Goal: Subscribe to service/newsletter

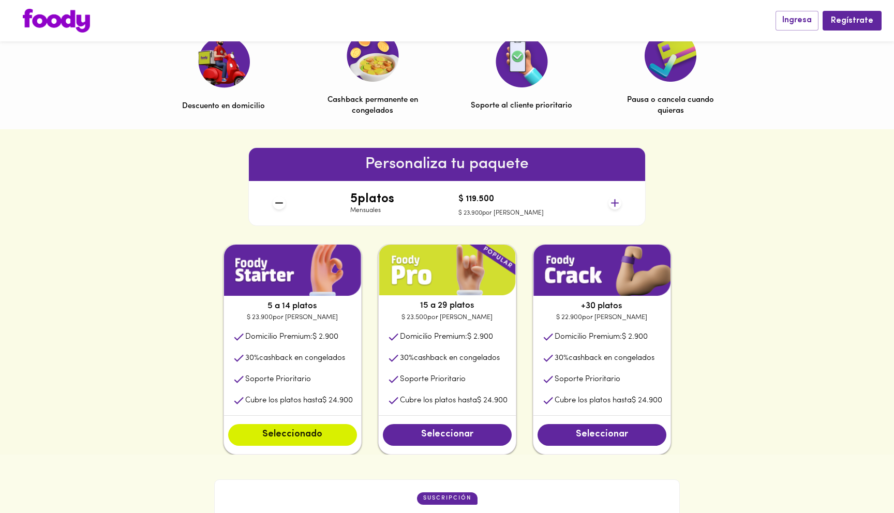
scroll to position [362, 0]
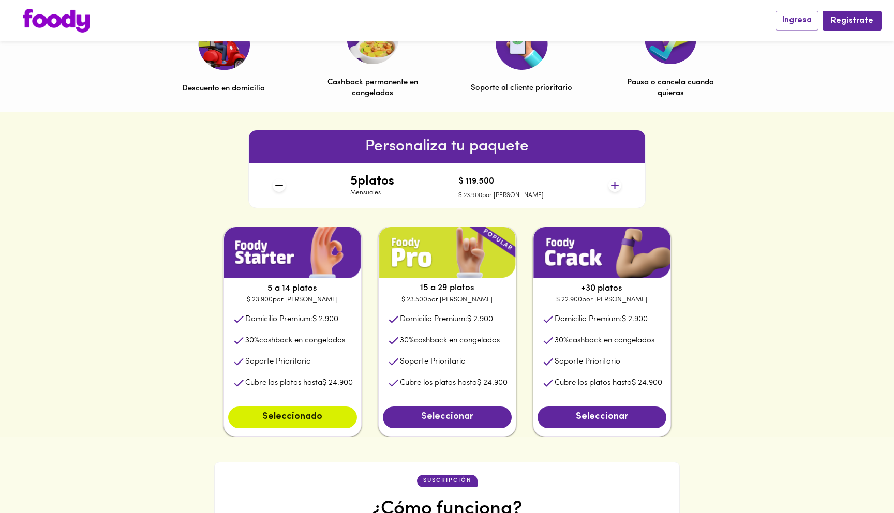
click at [463, 422] on span "Seleccionar" at bounding box center [447, 417] width 108 height 11
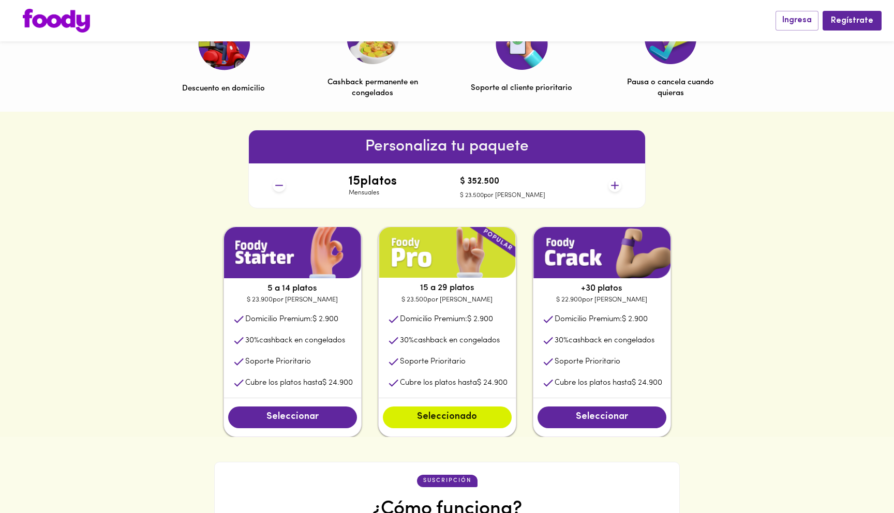
click at [618, 182] on icon at bounding box center [614, 185] width 13 height 13
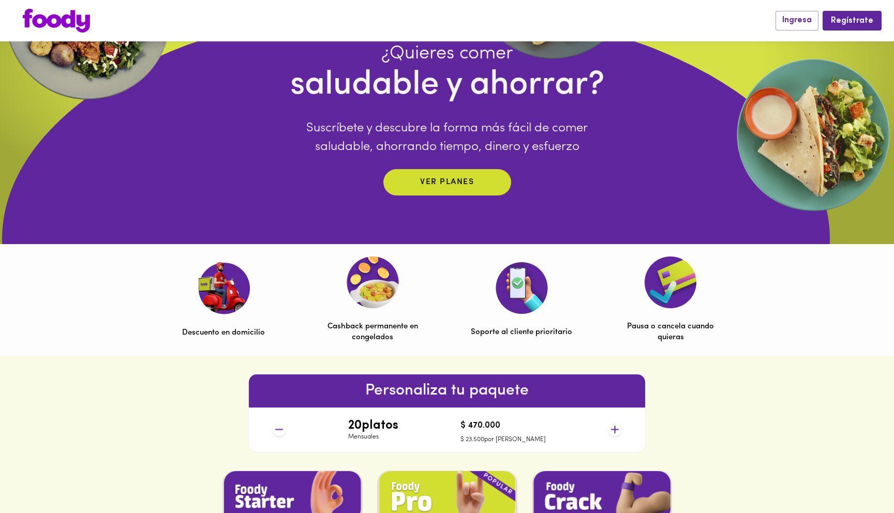
scroll to position [0, 0]
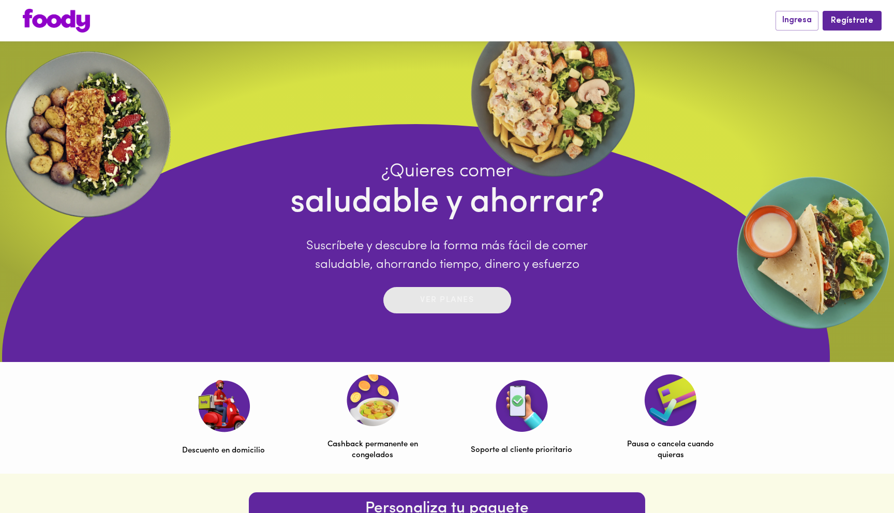
click at [452, 307] on div "Ver planes" at bounding box center [447, 300] width 54 height 16
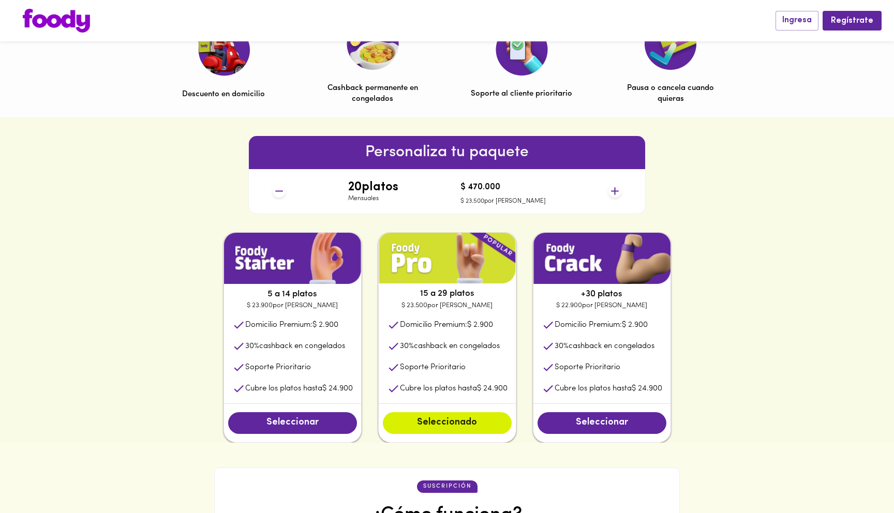
scroll to position [362, 0]
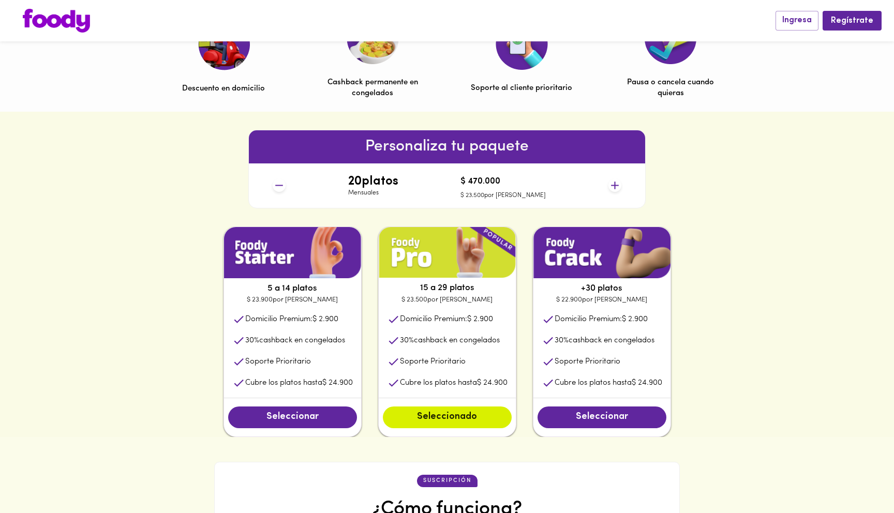
click at [46, 10] on img at bounding box center [56, 21] width 67 height 24
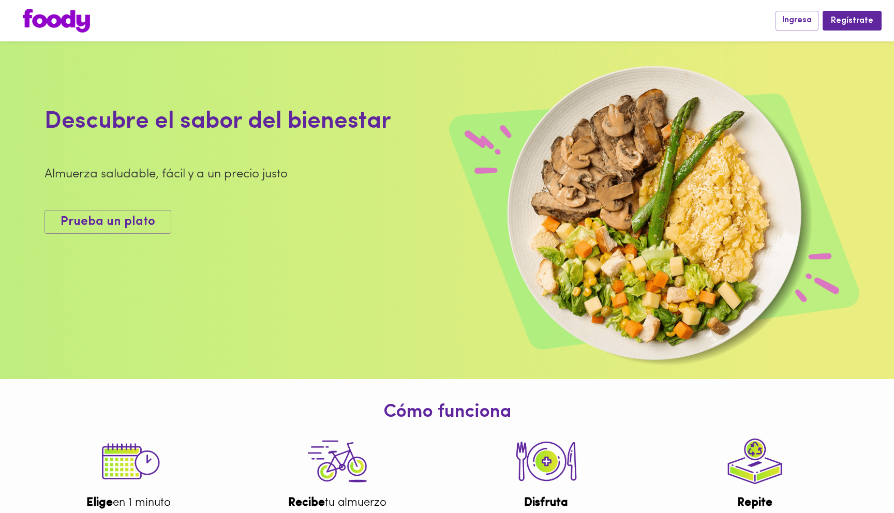
scroll to position [324, 0]
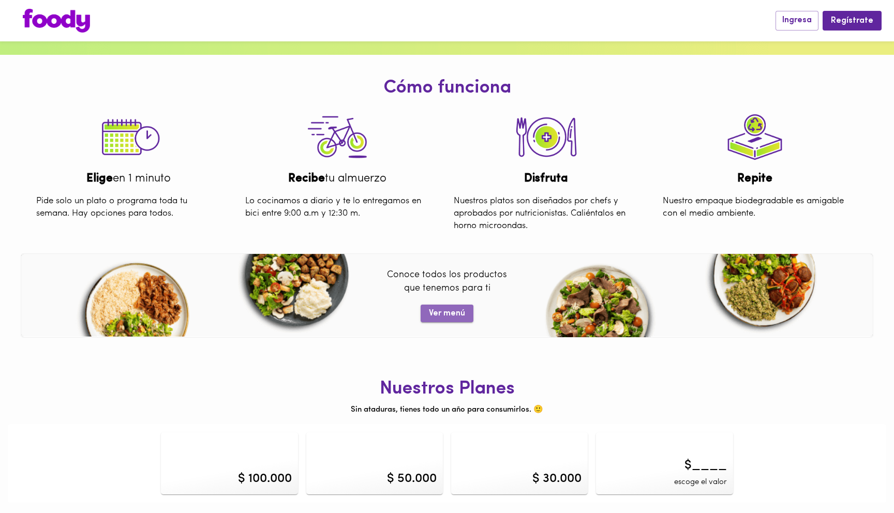
click at [439, 315] on span "Ver menú" at bounding box center [447, 314] width 36 height 10
